Goal: Task Accomplishment & Management: Use online tool/utility

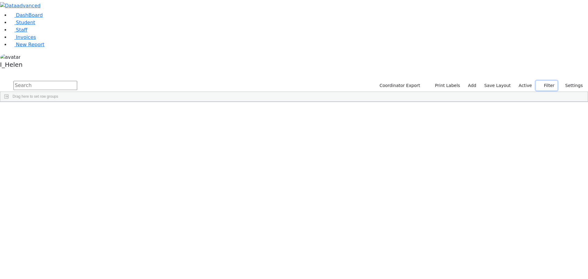
click at [551, 81] on button "Filter" at bounding box center [546, 85] width 21 height 9
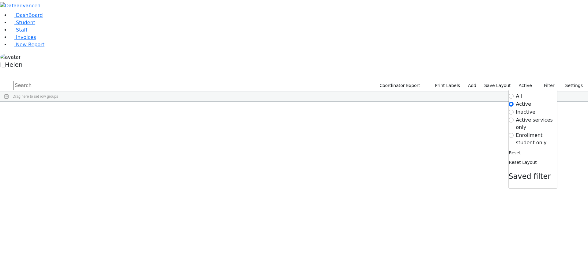
click at [522, 132] on label "Enrollment student only" at bounding box center [536, 139] width 41 height 15
click at [513, 133] on input "Enrollment student only" at bounding box center [510, 135] width 5 height 5
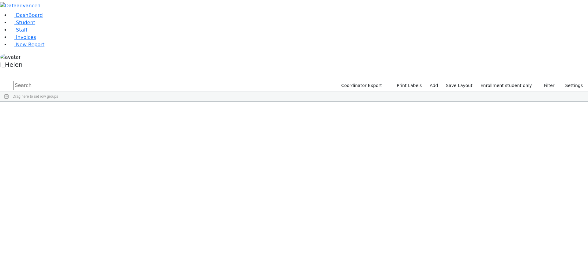
click at [73, 232] on div "Fleischman" at bounding box center [55, 236] width 36 height 9
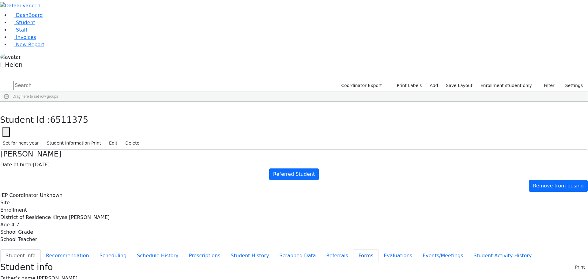
click at [353, 249] on button "Forms" at bounding box center [365, 255] width 25 height 13
type input "Mrs. Mindy Fleischman"
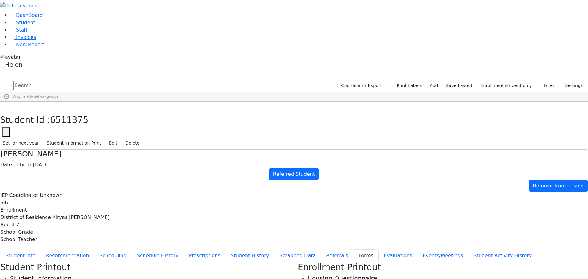
click at [9, 102] on button "button" at bounding box center [4, 108] width 9 height 13
click at [16, 47] on span "New Report" at bounding box center [30, 45] width 28 height 6
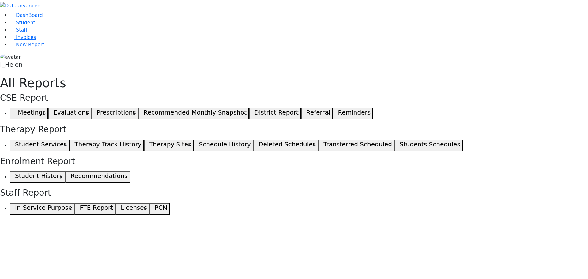
click at [48, 108] on button "Meetings" at bounding box center [29, 114] width 38 height 12
click at [15, 112] on icon "button" at bounding box center [13, 113] width 3 height 3
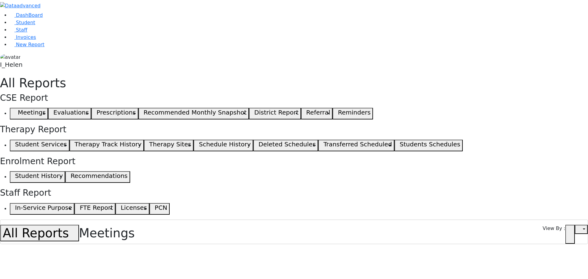
select select
